Goal: Answer question/provide support

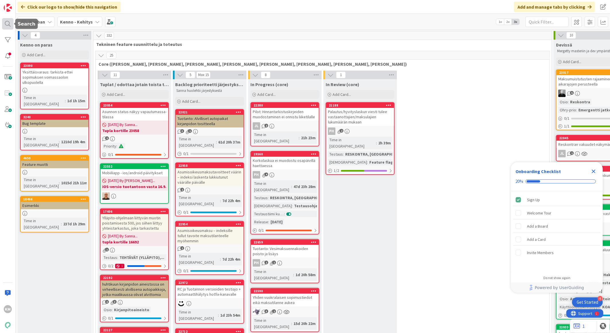
click at [9, 24] on div at bounding box center [7, 23] width 11 height 11
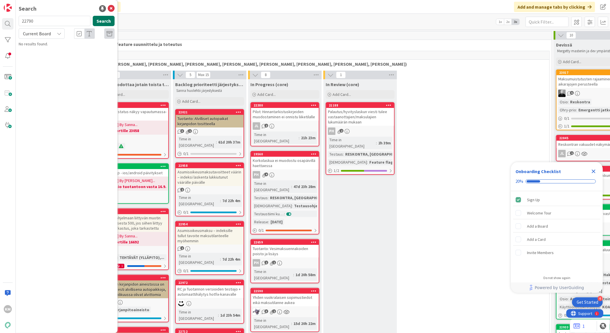
type input "22790"
click at [105, 21] on button "Search" at bounding box center [104, 21] width 22 height 10
drag, startPoint x: 56, startPoint y: 32, endPoint x: 57, endPoint y: 38, distance: 6.9
click at [56, 32] on div "Current Board" at bounding box center [42, 33] width 46 height 10
click at [46, 57] on span "All Boards" at bounding box center [52, 57] width 60 height 9
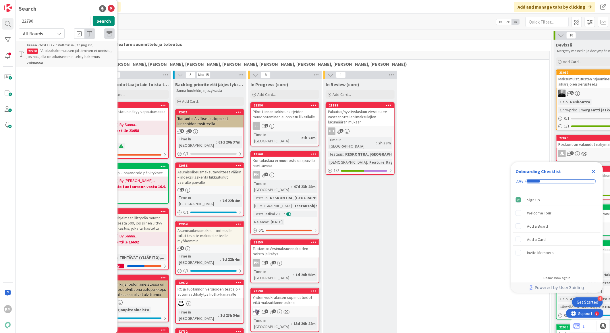
drag, startPoint x: 83, startPoint y: 53, endPoint x: 82, endPoint y: 56, distance: 3.2
click at [83, 53] on p "Vuokrahakemuksen jättäminen ei onnistu, jos hakijalla on aikaisemmin tehty hake…" at bounding box center [71, 57] width 88 height 18
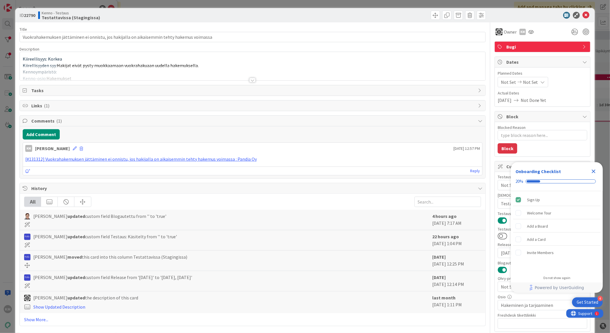
click at [591, 169] on icon "Close Checklist" at bounding box center [593, 171] width 7 height 7
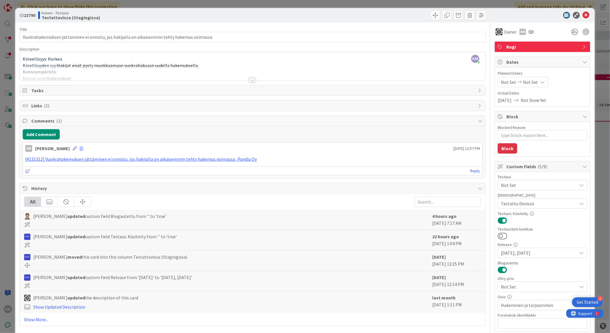
type textarea "x"
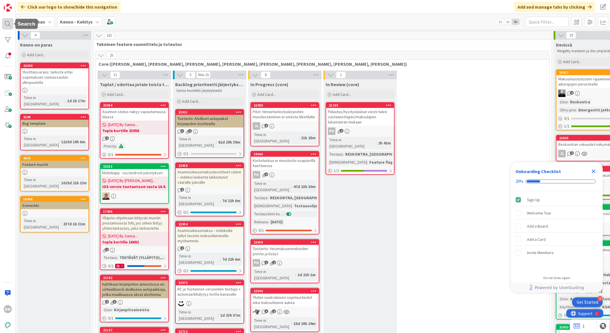
drag, startPoint x: 8, startPoint y: 24, endPoint x: 11, endPoint y: 27, distance: 3.9
click at [8, 25] on div at bounding box center [7, 23] width 11 height 11
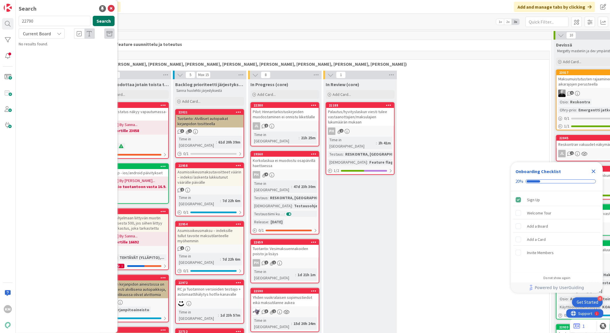
type input "22790"
click at [105, 19] on button "Search" at bounding box center [104, 21] width 22 height 10
click at [63, 34] on div "Current Board" at bounding box center [42, 33] width 46 height 10
click at [47, 59] on span "All Boards" at bounding box center [52, 57] width 60 height 9
click at [51, 53] on p "Vuokrahakemuksen jättäminen ei onnistu, jos hakijalla on aikaisemmin tehty hake…" at bounding box center [71, 57] width 88 height 18
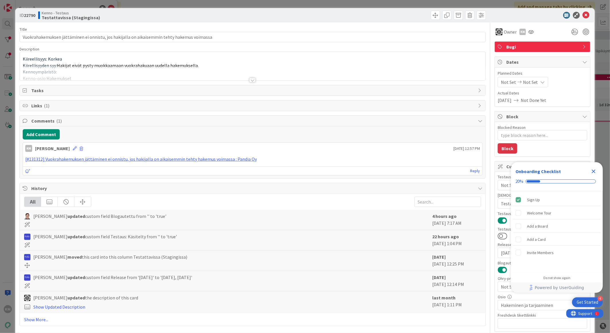
click at [595, 173] on icon "Close Checklist" at bounding box center [594, 172] width 4 height 4
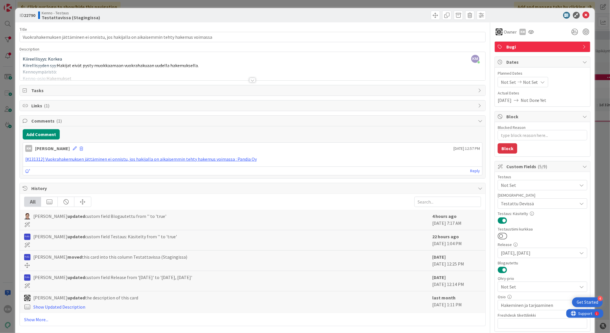
type textarea "x"
click at [574, 15] on icon at bounding box center [576, 15] width 7 height 7
